Goal: Task Accomplishment & Management: Manage account settings

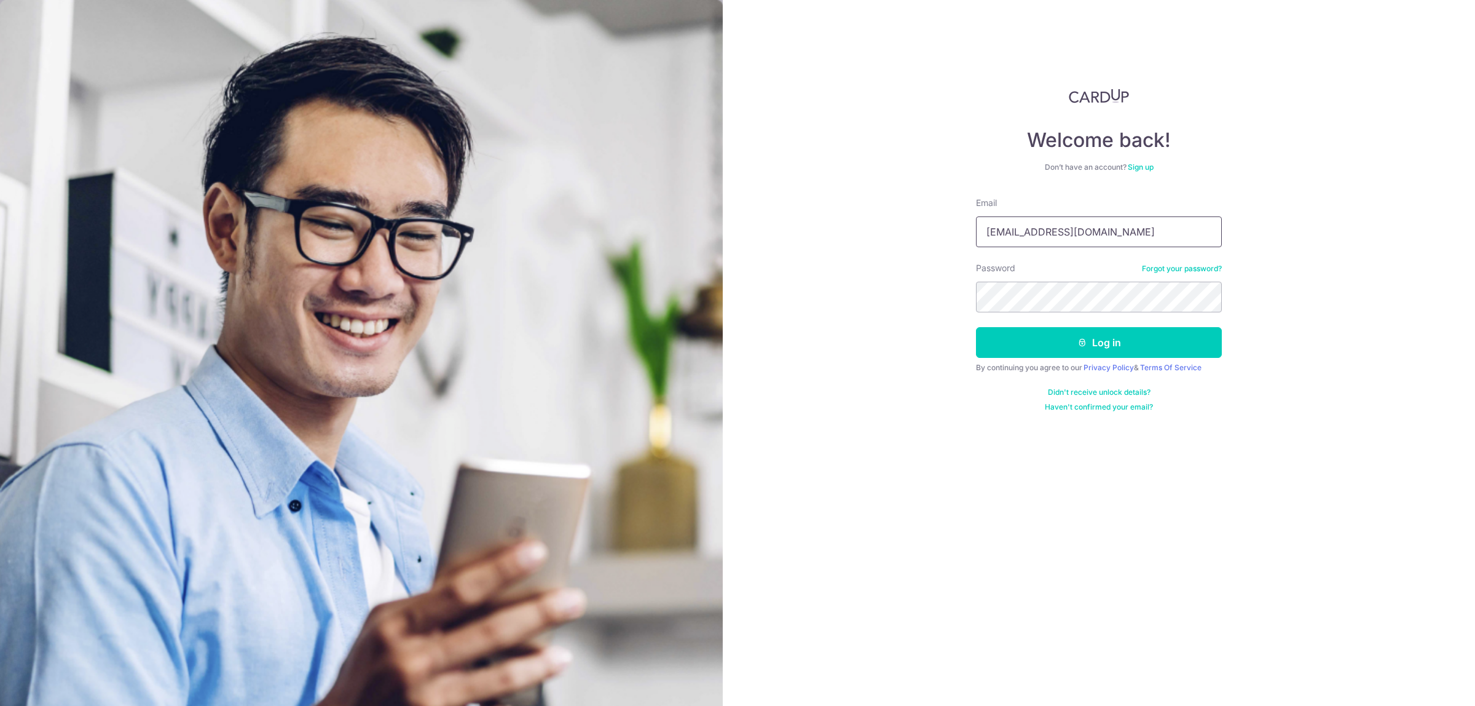
click at [1120, 243] on input "Carditho_sarcol@ais.com.sg" at bounding box center [1099, 231] width 246 height 31
type input "[EMAIL_ADDRESS][DOMAIN_NAME]"
click at [1055, 349] on button "Log in" at bounding box center [1099, 342] width 246 height 31
